Goal: Transaction & Acquisition: Purchase product/service

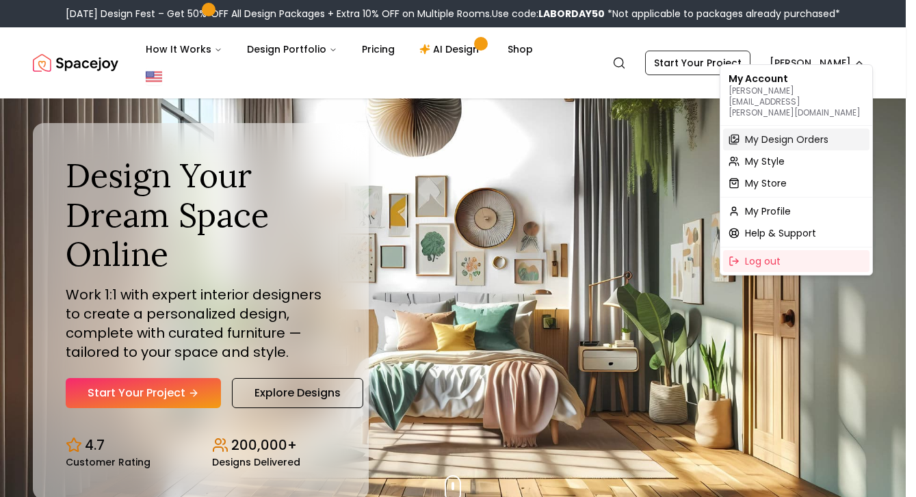
click at [779, 133] on span "My Design Orders" at bounding box center [786, 140] width 83 height 14
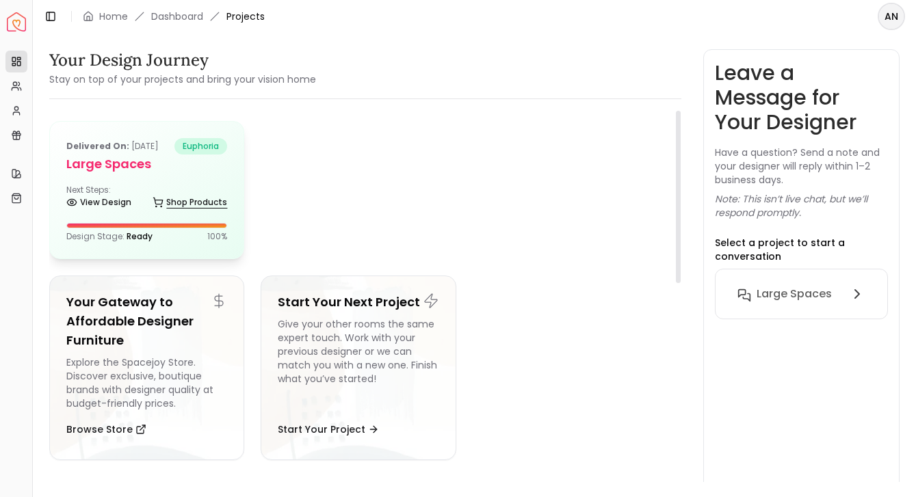
click at [172, 194] on link "Shop Products" at bounding box center [190, 202] width 75 height 19
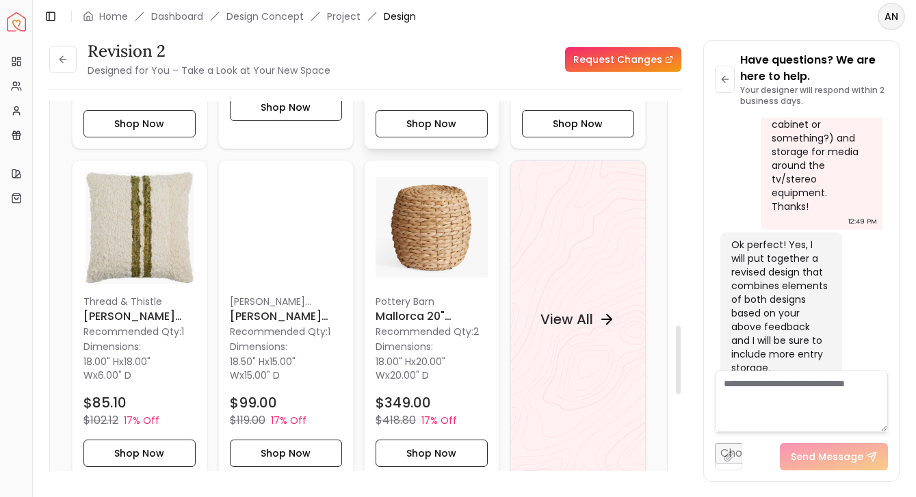
scroll to position [1249, 0]
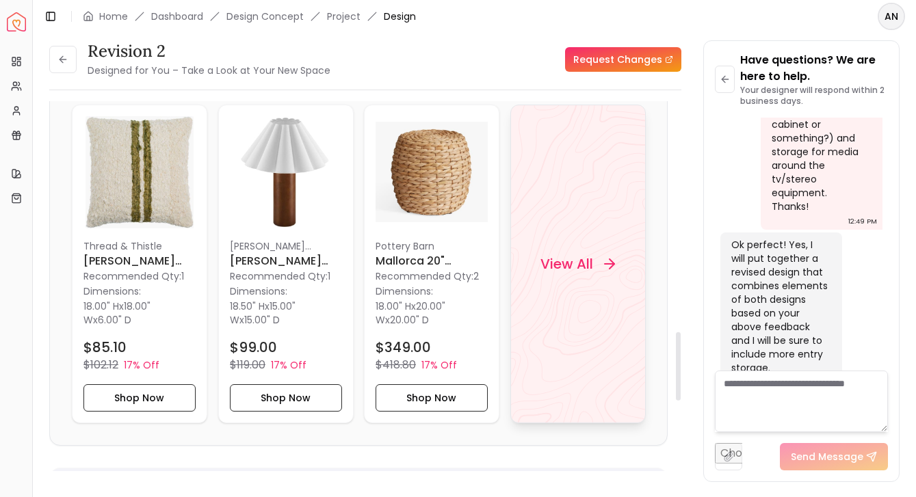
click at [569, 269] on h4 "View All" at bounding box center [566, 263] width 53 height 19
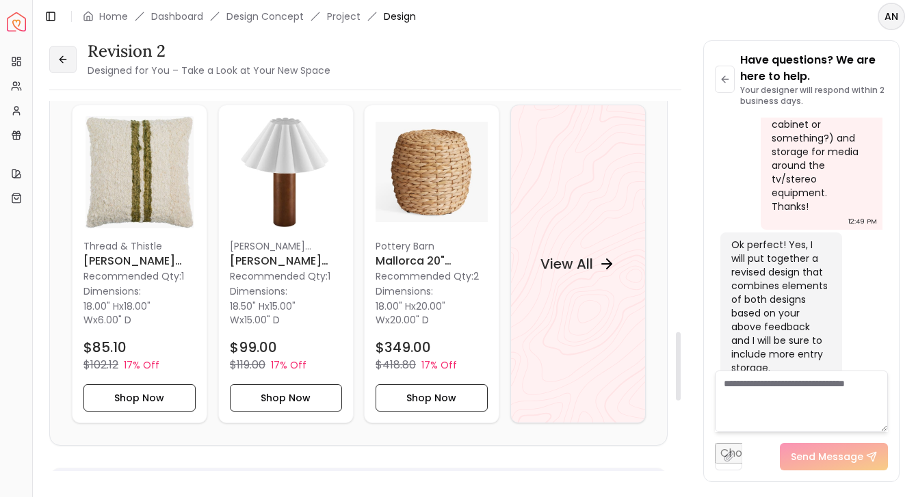
click at [63, 51] on button at bounding box center [62, 59] width 27 height 27
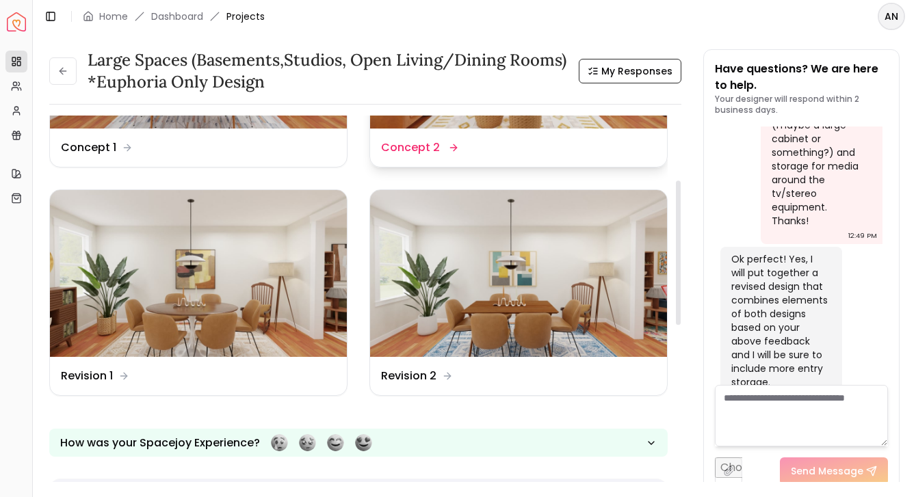
scroll to position [168, 0]
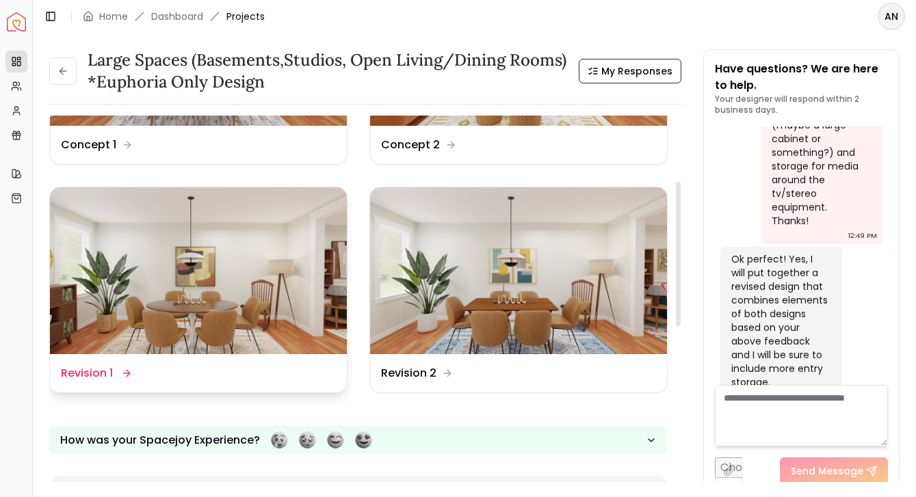
click at [172, 331] on img at bounding box center [198, 270] width 297 height 167
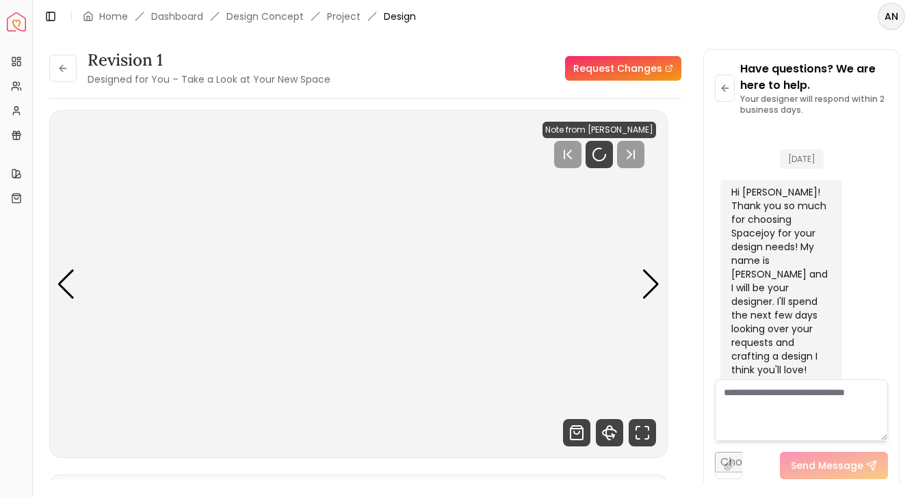
scroll to position [2015, 0]
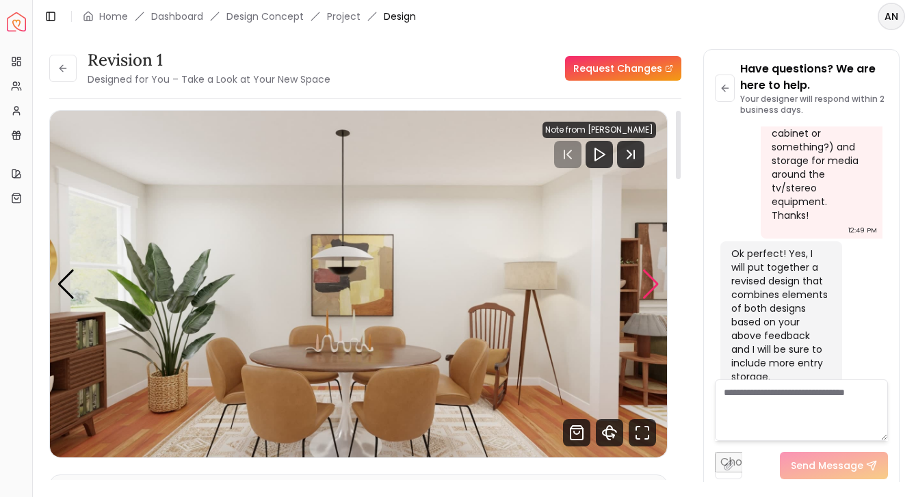
click at [653, 283] on div "Next slide" at bounding box center [650, 284] width 18 height 30
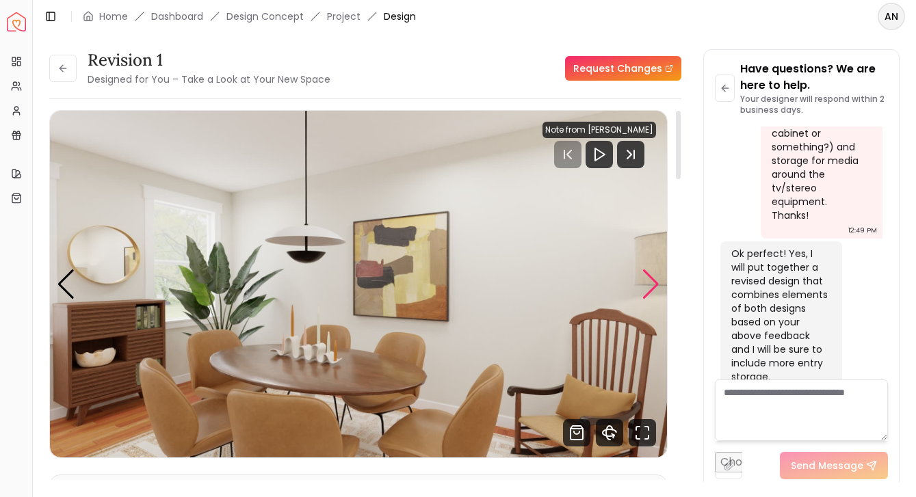
click at [653, 283] on div "Next slide" at bounding box center [650, 284] width 18 height 30
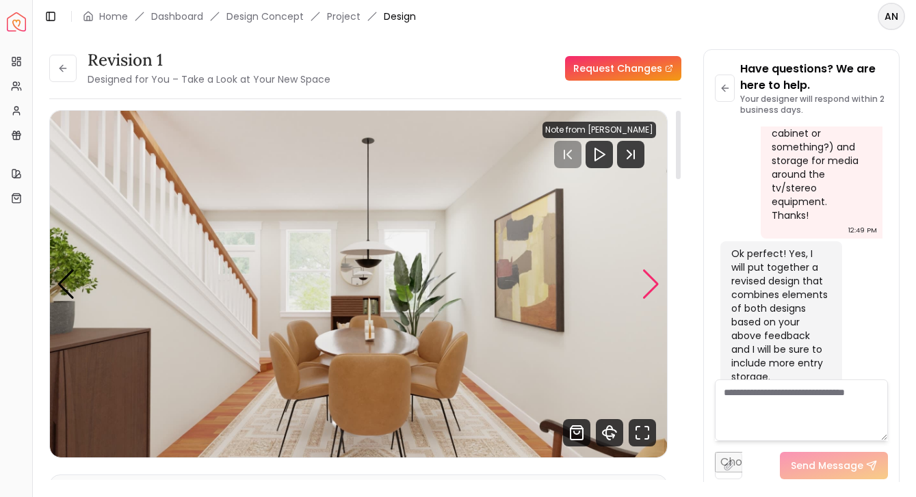
click at [653, 283] on div "Next slide" at bounding box center [650, 284] width 18 height 30
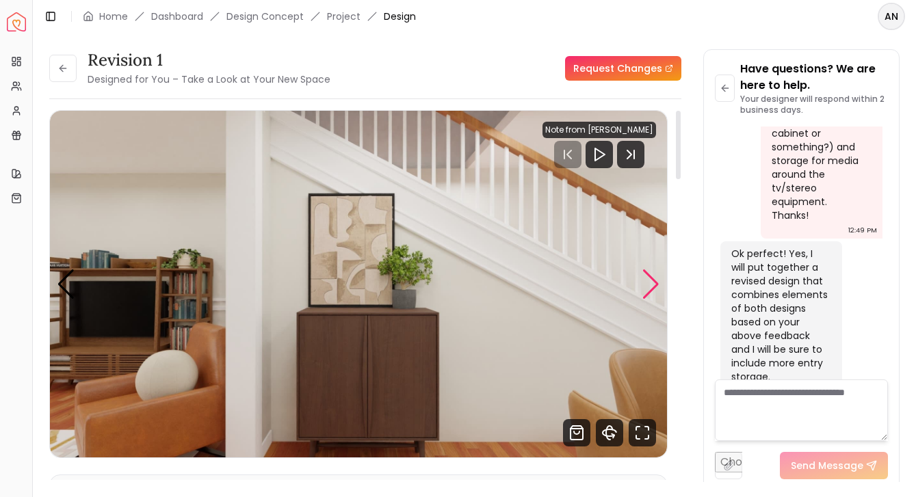
click at [653, 283] on div "Next slide" at bounding box center [650, 284] width 18 height 30
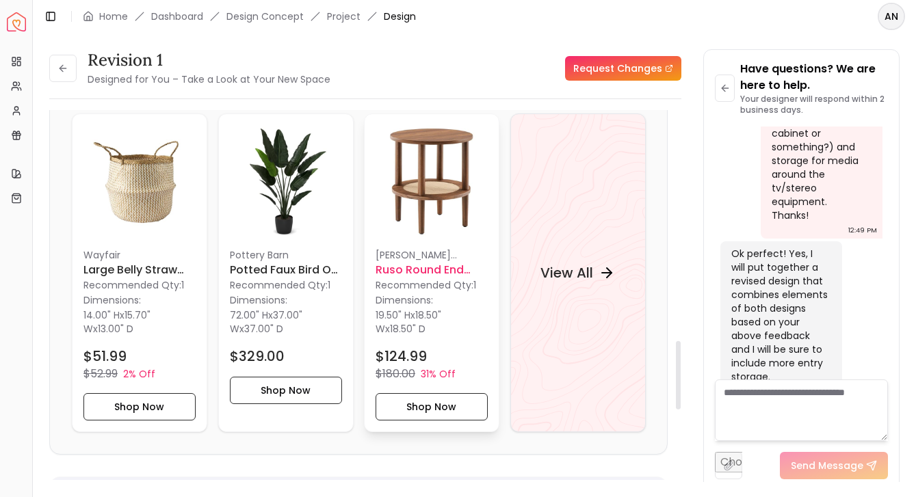
scroll to position [1286, 0]
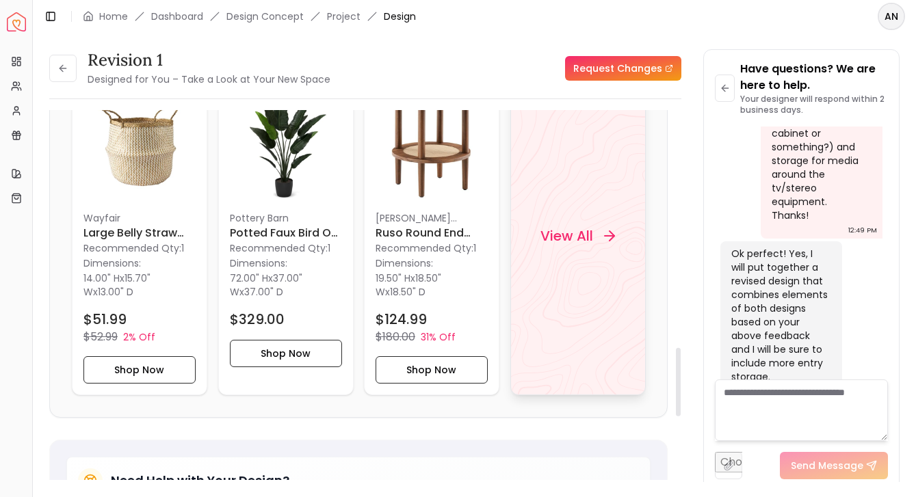
click at [566, 239] on h4 "View All" at bounding box center [566, 235] width 53 height 19
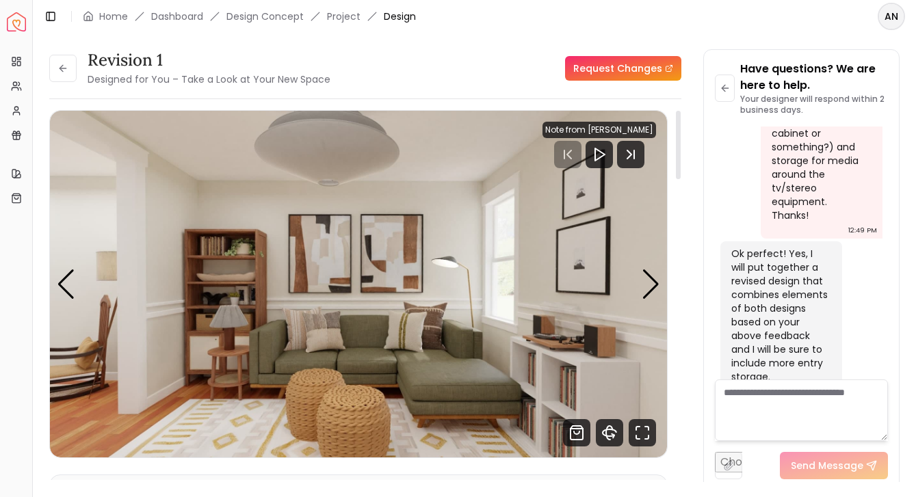
scroll to position [0, 0]
click at [68, 70] on icon at bounding box center [62, 68] width 11 height 11
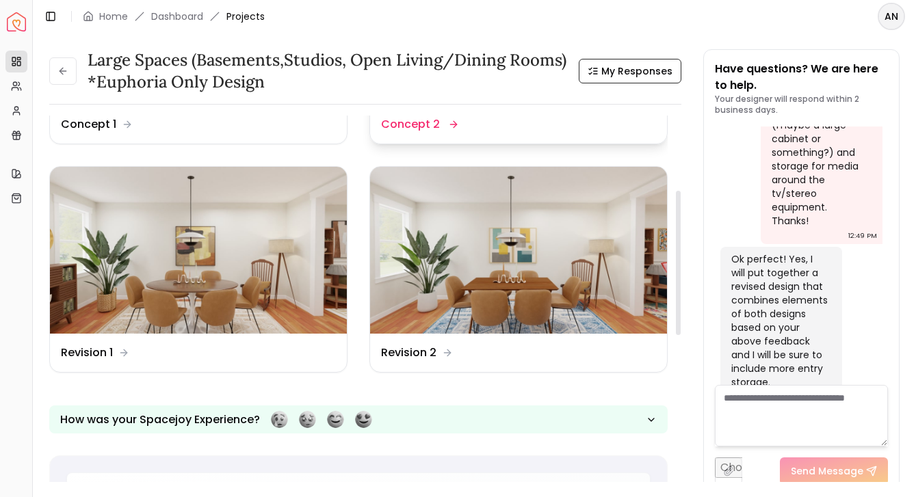
scroll to position [191, 0]
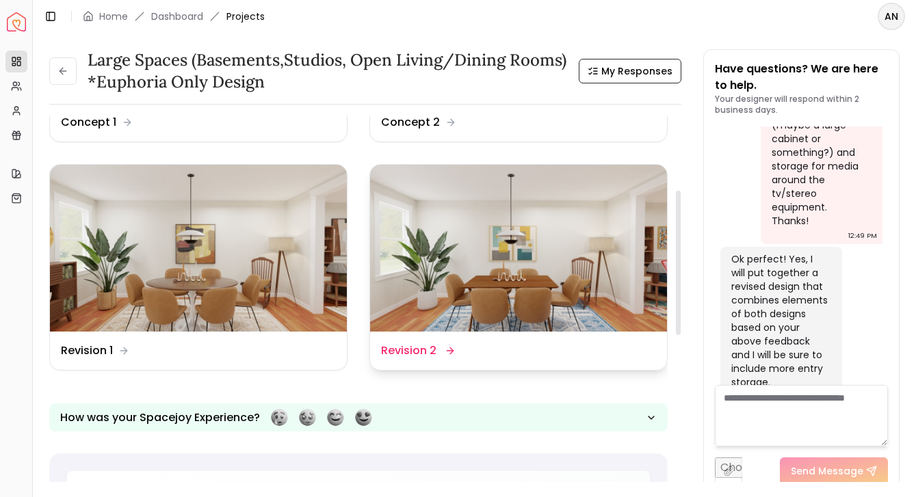
click at [447, 347] on icon at bounding box center [450, 350] width 11 height 11
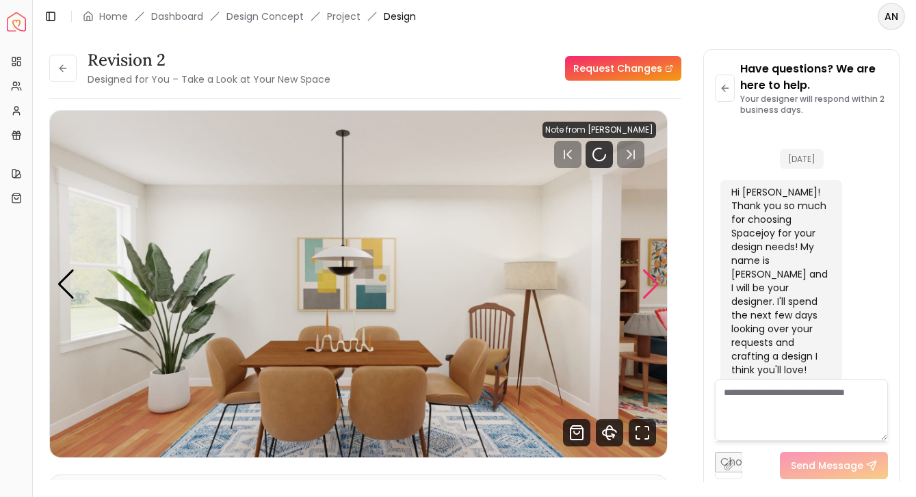
click at [652, 286] on div "Next slide" at bounding box center [650, 284] width 18 height 30
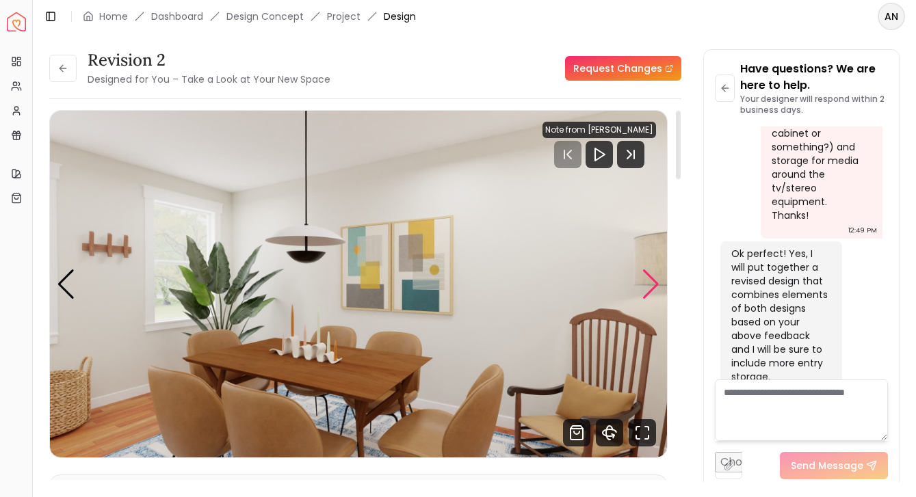
click at [652, 286] on div "Next slide" at bounding box center [650, 284] width 18 height 30
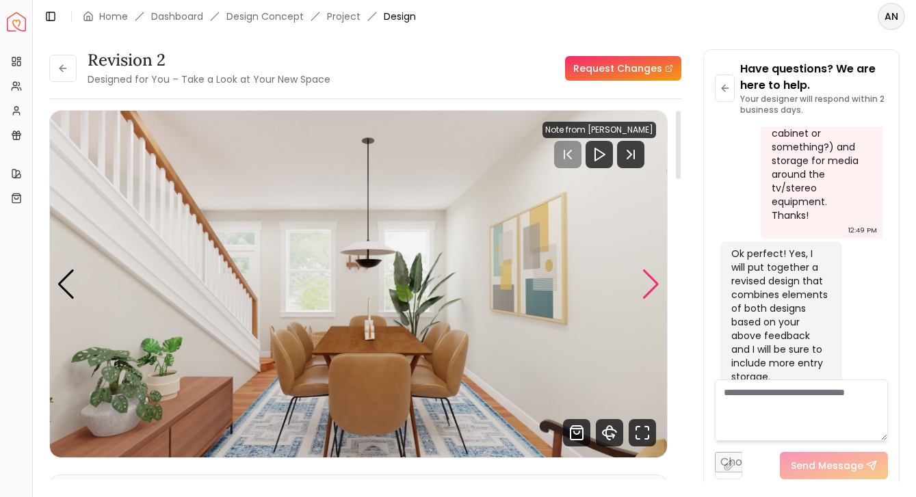
click at [652, 286] on div "Next slide" at bounding box center [650, 284] width 18 height 30
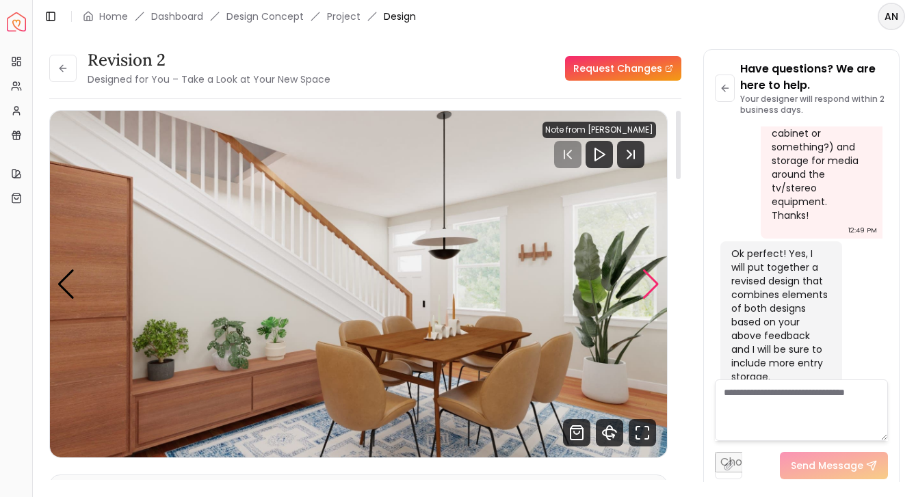
click at [652, 286] on div "Next slide" at bounding box center [650, 284] width 18 height 30
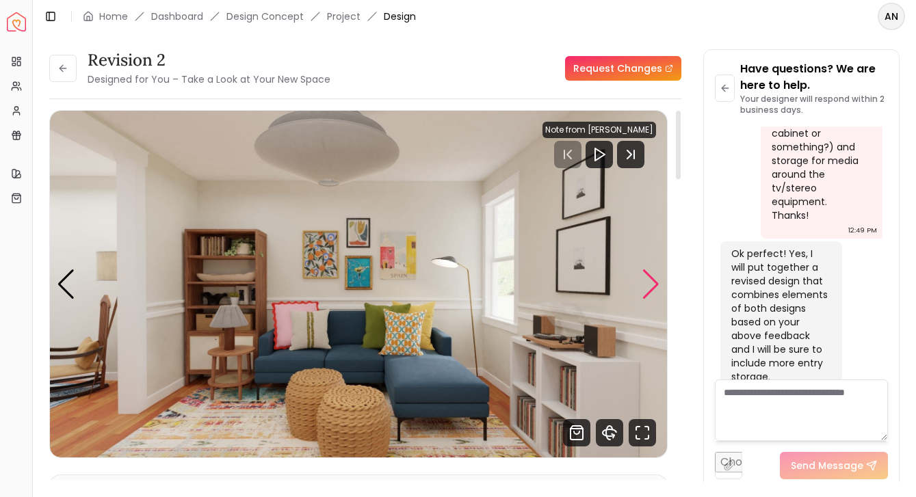
click at [652, 286] on div "Next slide" at bounding box center [650, 284] width 18 height 30
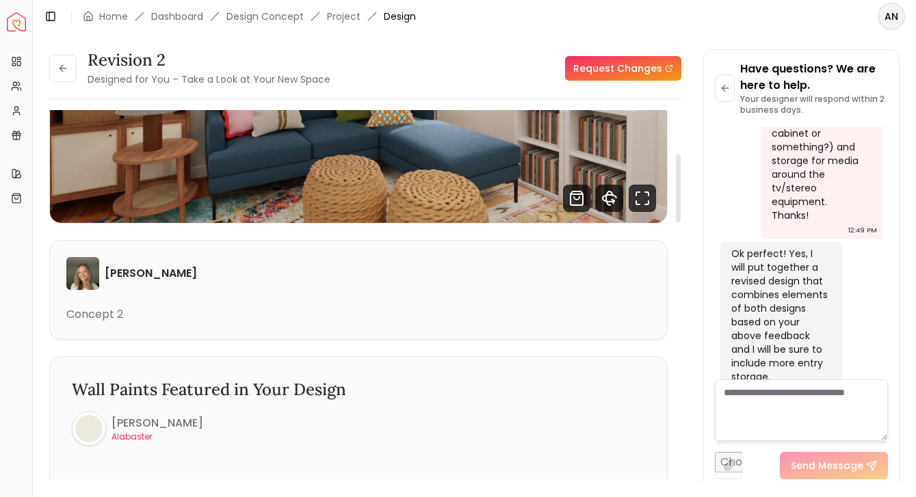
scroll to position [238, 0]
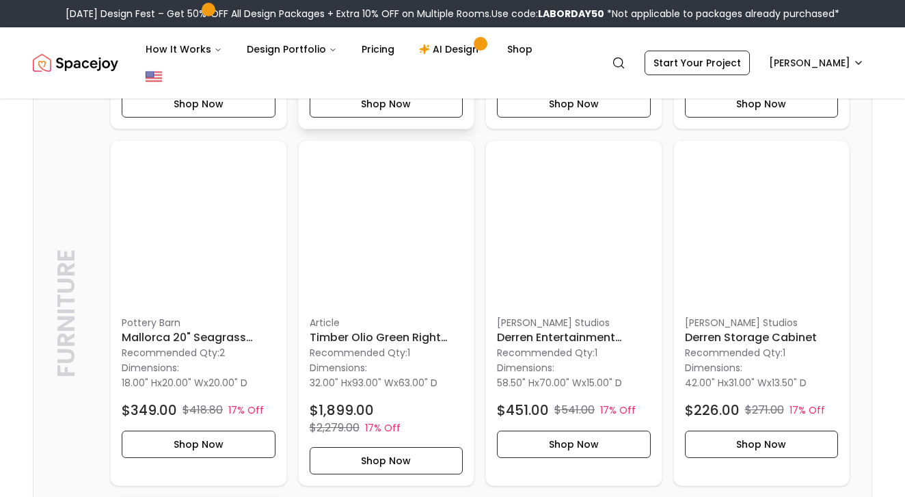
scroll to position [1391, 0]
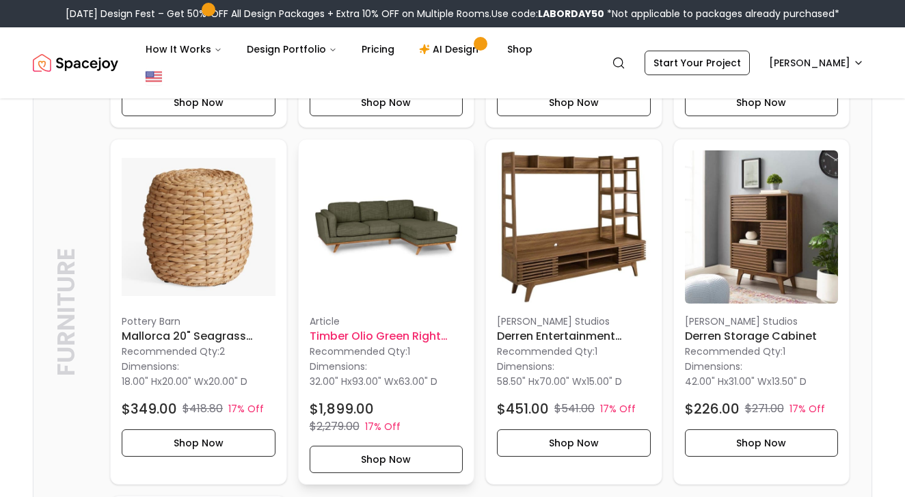
click at [375, 328] on h6 "Timber Olio Green Right Sectional" at bounding box center [387, 336] width 154 height 16
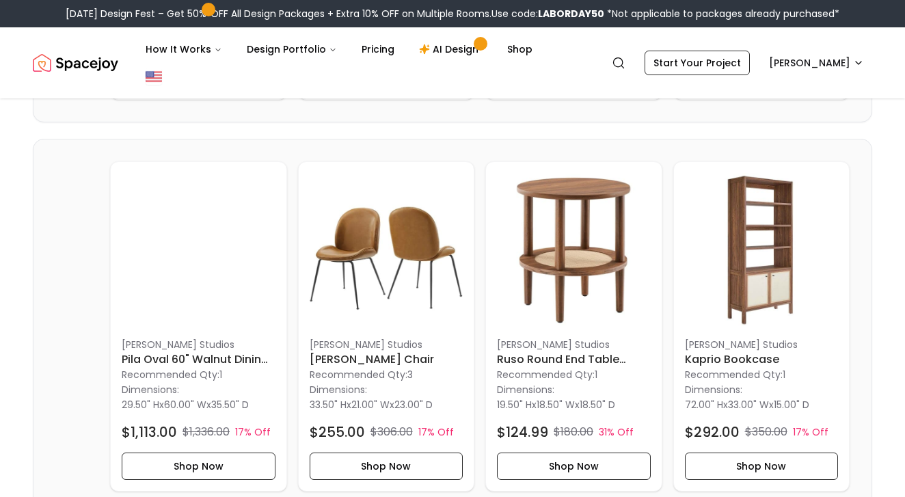
scroll to position [1011, 0]
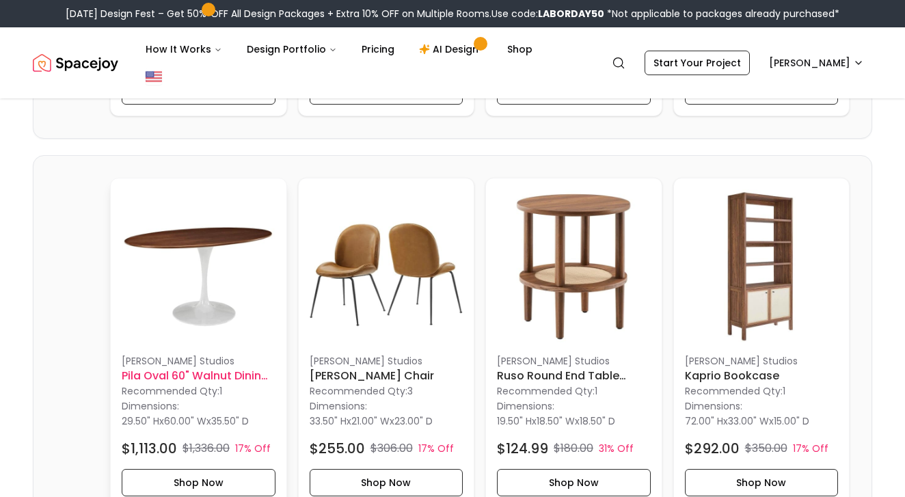
click at [197, 246] on img at bounding box center [199, 266] width 154 height 154
click at [202, 248] on img at bounding box center [199, 266] width 154 height 154
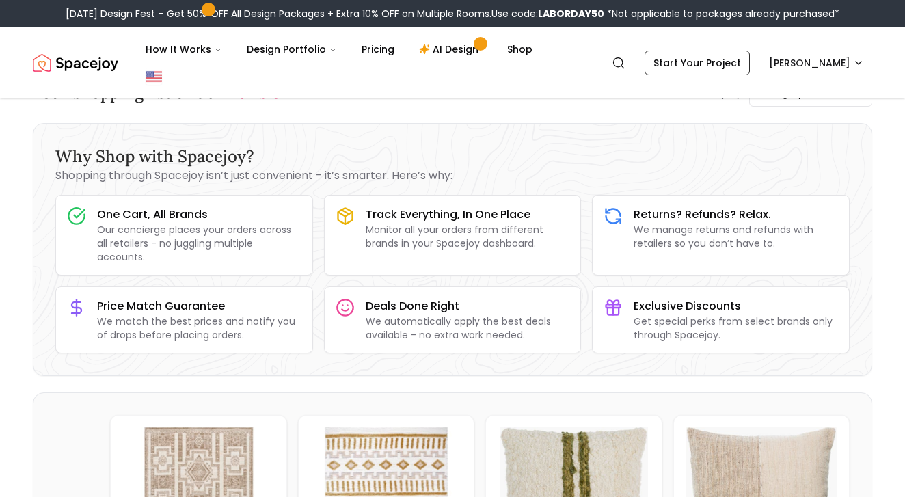
scroll to position [64, 0]
